Goal: Transaction & Acquisition: Subscribe to service/newsletter

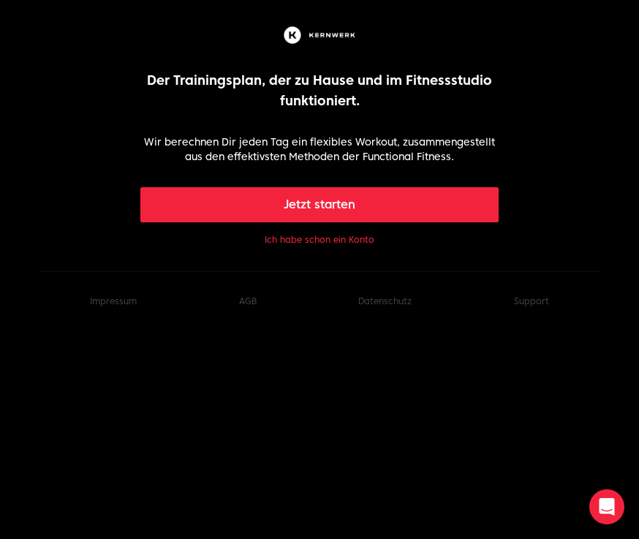
click at [361, 238] on button "Ich habe schon ein Konto" at bounding box center [320, 240] width 110 height 12
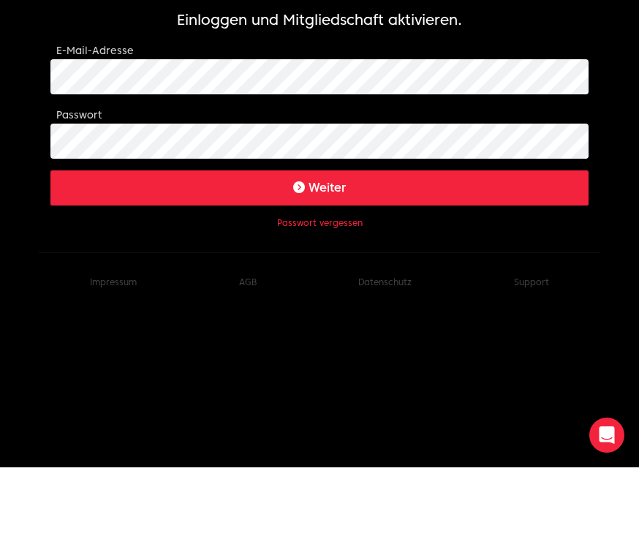
click at [316, 242] on button "Weiter" at bounding box center [319, 259] width 538 height 35
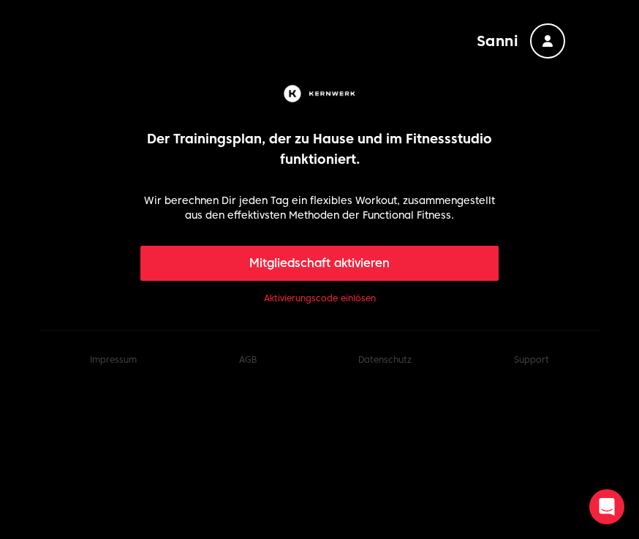
click at [365, 303] on link "Aktivierungscode einlösen" at bounding box center [320, 298] width 112 height 12
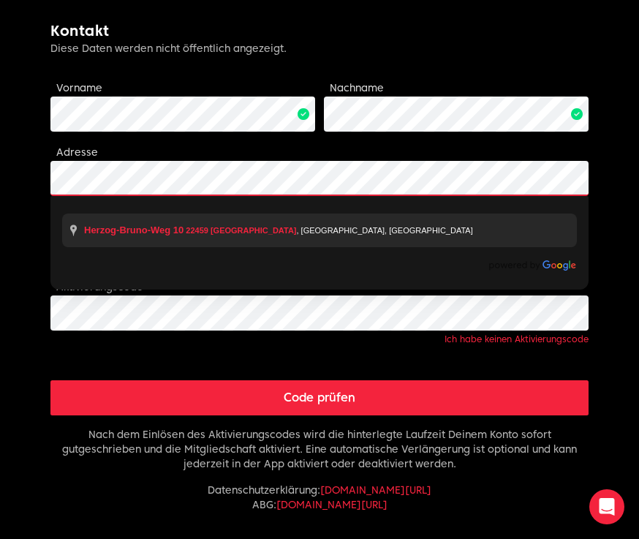
scroll to position [323, 0]
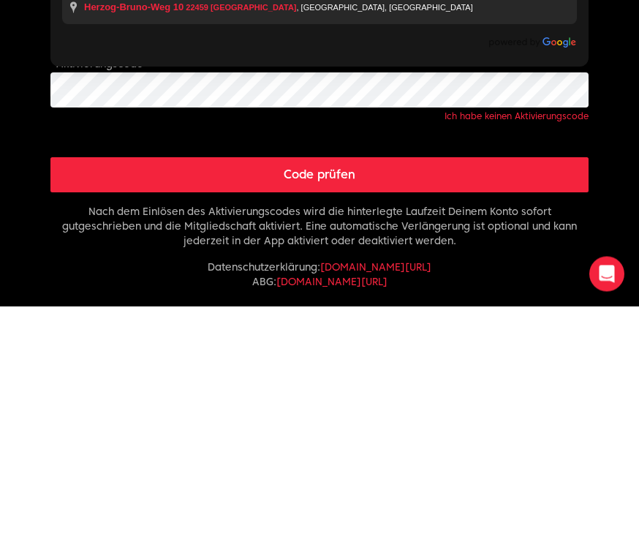
click at [505, 390] on button "Code prüfen" at bounding box center [319, 407] width 538 height 35
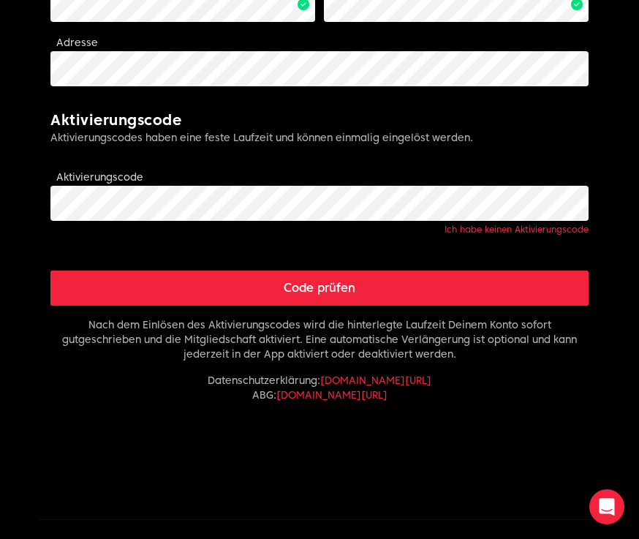
click at [398, 289] on button "Code prüfen" at bounding box center [319, 287] width 538 height 35
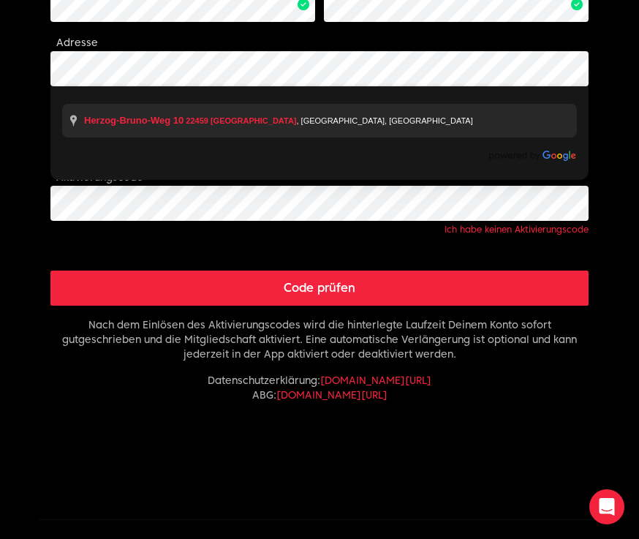
click at [611, 226] on body "Sanni Limitless fitness . Scaled to you . Mitgliedschaft aktivieren Jetzt Mitgl…" at bounding box center [319, 67] width 639 height 1021
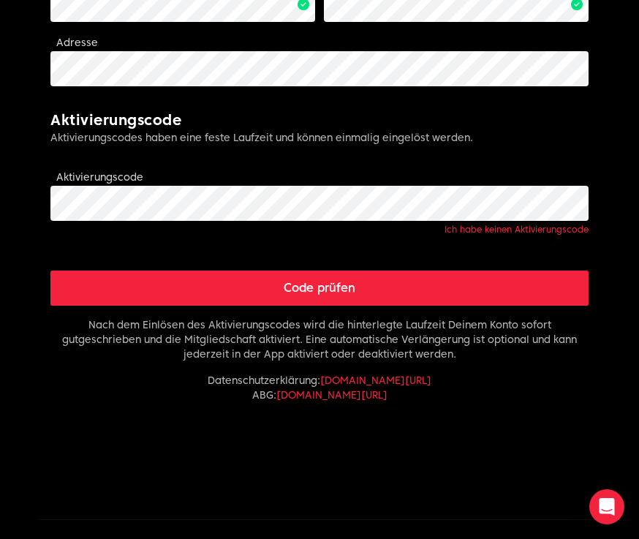
click at [357, 292] on button "Code prüfen" at bounding box center [319, 287] width 538 height 35
click at [334, 290] on button "Code prüfen" at bounding box center [319, 287] width 538 height 35
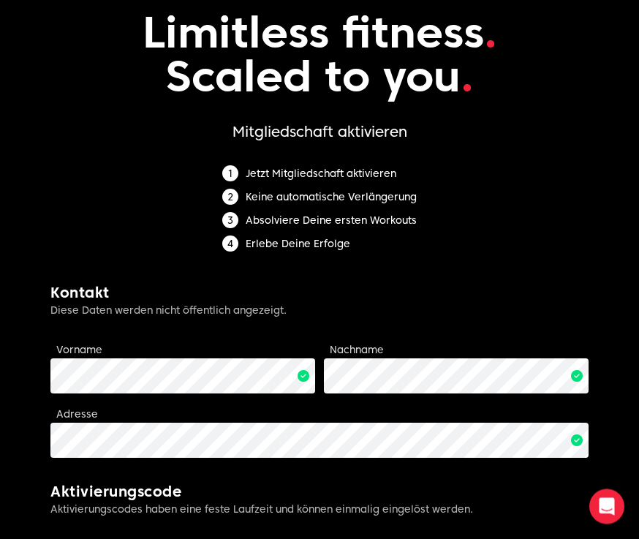
scroll to position [0, 0]
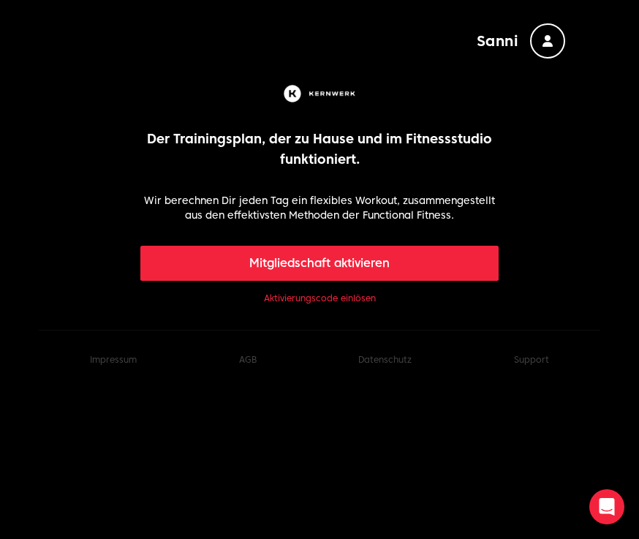
click at [348, 259] on button "Mitgliedschaft aktivieren" at bounding box center [319, 263] width 359 height 35
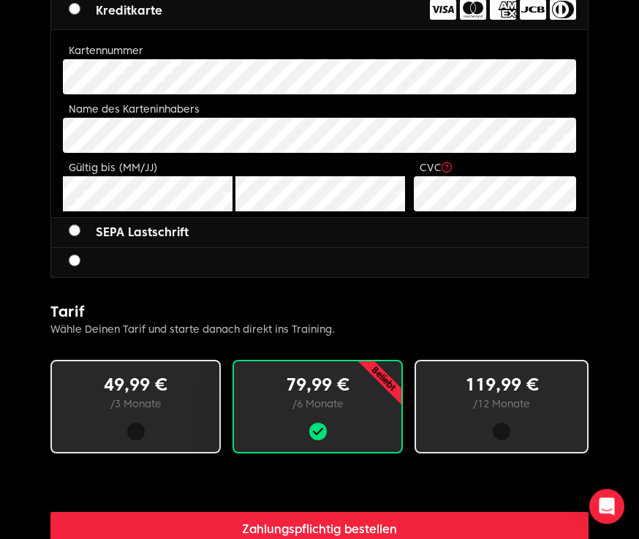
scroll to position [597, 0]
